Goal: Information Seeking & Learning: Understand process/instructions

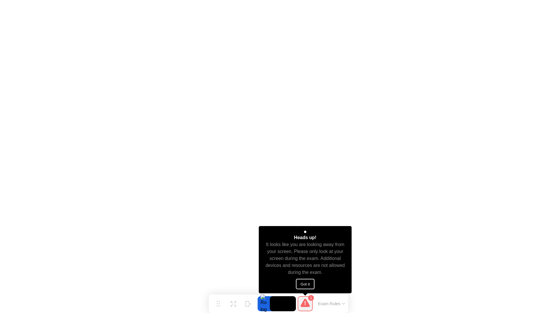
click at [307, 282] on button "Got it" at bounding box center [305, 284] width 19 height 10
click img
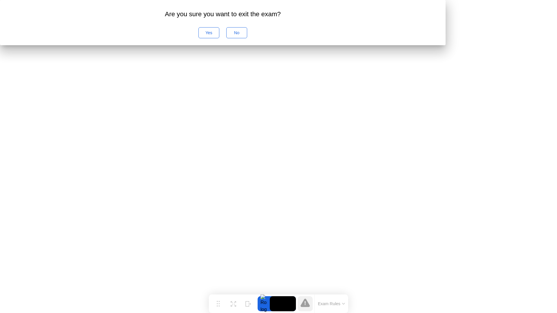
click at [245, 35] on div "No" at bounding box center [236, 32] width 17 height 5
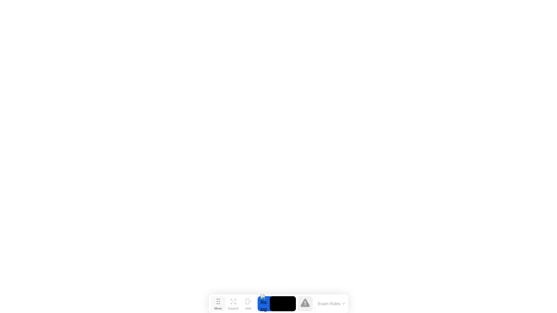
click at [218, 307] on div "Move" at bounding box center [219, 308] width 8 height 3
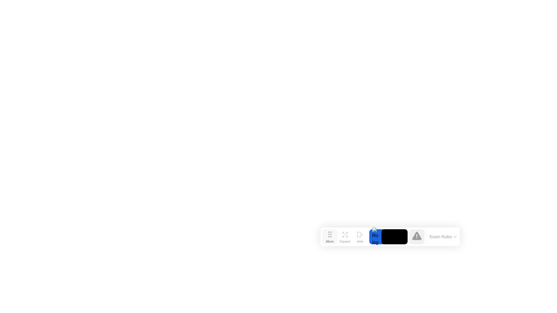
drag, startPoint x: 218, startPoint y: 306, endPoint x: 330, endPoint y: 239, distance: 130.3
click at [330, 240] on div "Move" at bounding box center [330, 241] width 8 height 3
click img
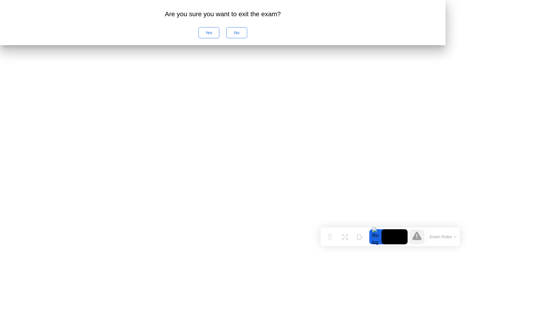
click at [247, 38] on button "No" at bounding box center [236, 32] width 21 height 11
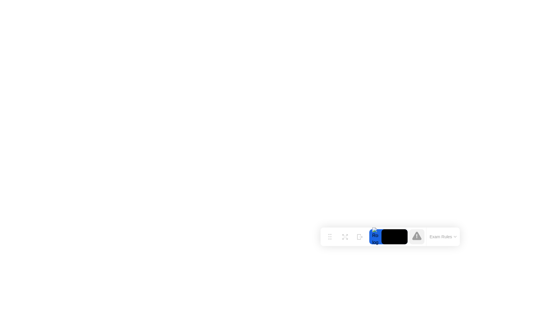
click at [376, 237] on div at bounding box center [376, 237] width 12 height 15
click at [394, 239] on video at bounding box center [395, 237] width 26 height 15
drag, startPoint x: 444, startPoint y: 237, endPoint x: 395, endPoint y: 238, distance: 49.4
click at [395, 238] on div "Move Expand Hide Exam Rules" at bounding box center [390, 237] width 139 height 19
click at [395, 238] on video at bounding box center [395, 237] width 26 height 15
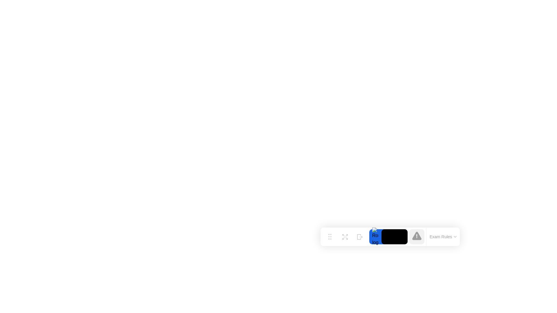
click at [395, 238] on video at bounding box center [395, 237] width 26 height 15
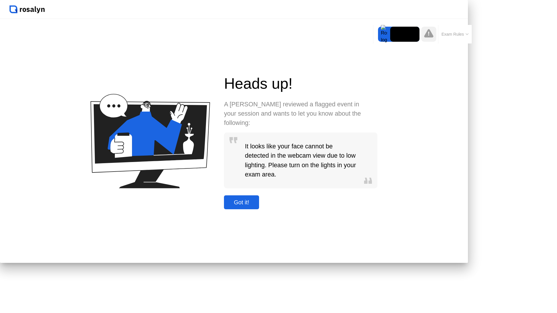
click at [257, 206] on div "Got it!" at bounding box center [242, 202] width 32 height 7
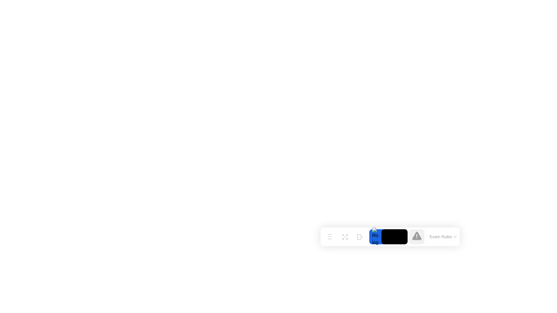
click img
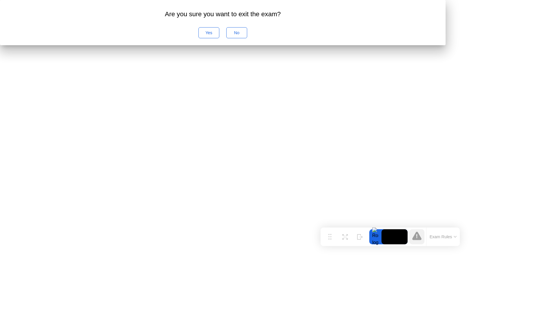
click at [217, 35] on div "Yes" at bounding box center [209, 32] width 17 height 5
